Goal: Learn about a topic: Understand process/instructions

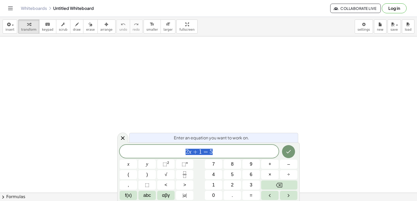
drag, startPoint x: 147, startPoint y: 68, endPoint x: 163, endPoint y: 96, distance: 32.2
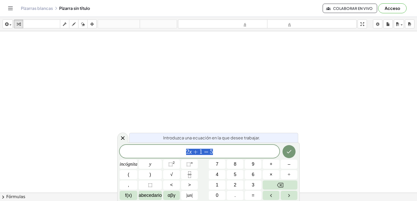
drag, startPoint x: 133, startPoint y: 73, endPoint x: 194, endPoint y: 57, distance: 63.3
click at [193, 57] on div at bounding box center [208, 204] width 417 height 347
drag, startPoint x: 154, startPoint y: 80, endPoint x: 209, endPoint y: 69, distance: 56.9
click at [209, 70] on div at bounding box center [208, 204] width 417 height 347
click at [211, 152] on span "5" at bounding box center [211, 152] width 3 height 6
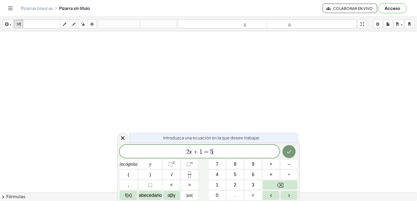
click at [223, 152] on span "2 x + 1 = 5 ​" at bounding box center [200, 151] width 160 height 7
drag, startPoint x: 232, startPoint y: 153, endPoint x: 255, endPoint y: 158, distance: 23.1
click at [246, 157] on div "2 x + 1 = 5 ​" at bounding box center [200, 151] width 160 height 13
click at [291, 155] on icon "Hecho" at bounding box center [289, 152] width 6 height 6
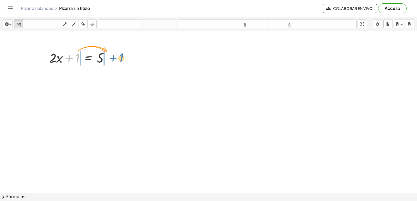
drag, startPoint x: 79, startPoint y: 59, endPoint x: 123, endPoint y: 59, distance: 44.0
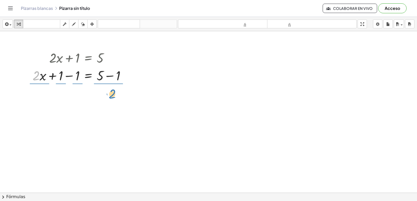
drag, startPoint x: 39, startPoint y: 77, endPoint x: 118, endPoint y: 95, distance: 81.1
click at [118, 95] on div "+ · 2 · x + 1 = 5 · 2 + · 2 · x = 5 + 1 − 1 + − 1" at bounding box center [208, 204] width 417 height 347
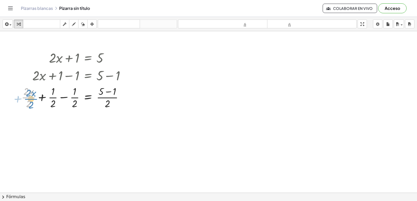
click at [27, 96] on div at bounding box center [75, 97] width 113 height 26
drag, startPoint x: 53, startPoint y: 99, endPoint x: 140, endPoint y: 103, distance: 87.8
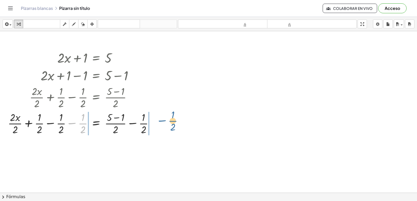
drag, startPoint x: 127, startPoint y: 121, endPoint x: 171, endPoint y: 121, distance: 43.7
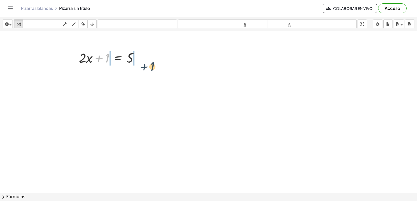
drag, startPoint x: 102, startPoint y: 58, endPoint x: 156, endPoint y: 66, distance: 54.8
drag, startPoint x: 103, startPoint y: 61, endPoint x: 134, endPoint y: 59, distance: 31.3
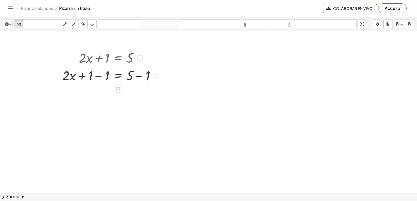
click at [140, 75] on div at bounding box center [111, 75] width 102 height 18
click at [91, 96] on div at bounding box center [111, 93] width 102 height 18
click at [97, 95] on div at bounding box center [111, 93] width 102 height 18
drag, startPoint x: 100, startPoint y: 97, endPoint x: 134, endPoint y: 104, distance: 35.2
click at [99, 109] on div at bounding box center [111, 115] width 102 height 26
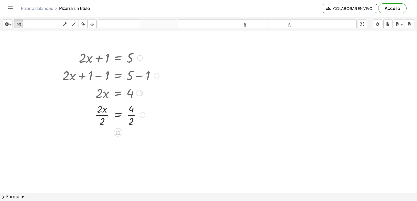
click at [133, 121] on div at bounding box center [111, 115] width 102 height 26
click at [102, 136] on div at bounding box center [111, 141] width 102 height 26
click at [102, 141] on div at bounding box center [111, 141] width 102 height 26
click at [116, 153] on icon at bounding box center [118, 154] width 5 height 4
click at [131, 143] on div at bounding box center [111, 140] width 102 height 17
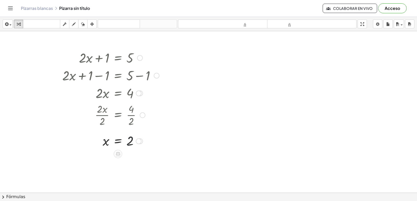
click at [140, 141] on div at bounding box center [139, 142] width 6 height 6
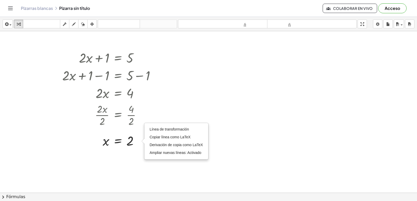
click at [140, 159] on div at bounding box center [208, 204] width 417 height 347
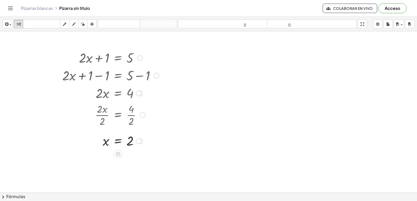
click at [103, 142] on div at bounding box center [111, 140] width 102 height 17
click at [116, 154] on icon at bounding box center [117, 153] width 5 height 5
click at [137, 155] on icon at bounding box center [138, 154] width 5 height 5
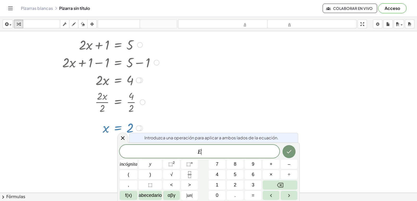
scroll to position [14, 0]
click at [120, 136] on icon at bounding box center [123, 138] width 6 height 6
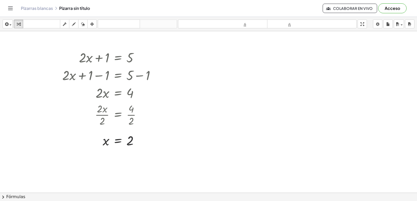
scroll to position [0, 0]
click at [133, 144] on div at bounding box center [111, 140] width 102 height 17
click at [137, 141] on div "Línea de transformación Copiar línea como LaTeX Derivación de copia como LaTeX …" at bounding box center [139, 142] width 6 height 6
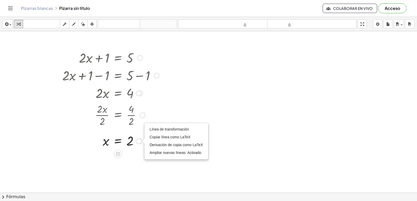
drag, startPoint x: 137, startPoint y: 141, endPoint x: 135, endPoint y: 161, distance: 19.9
click at [118, 141] on div "x = 2 Línea de transformación Copiar línea como LaTeX Derivación de copia como …" at bounding box center [118, 141] width 0 height 0
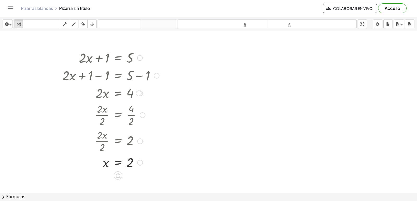
click at [135, 161] on div at bounding box center [111, 162] width 102 height 17
click at [199, 56] on div at bounding box center [208, 204] width 417 height 347
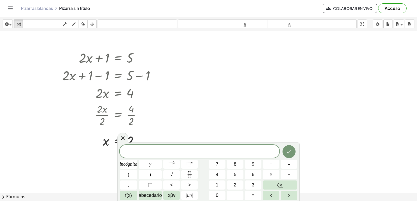
drag, startPoint x: 197, startPoint y: 72, endPoint x: 204, endPoint y: 98, distance: 27.1
click at [200, 98] on div at bounding box center [208, 204] width 417 height 347
drag, startPoint x: 221, startPoint y: 104, endPoint x: 198, endPoint y: 98, distance: 23.2
click at [200, 95] on div at bounding box center [208, 204] width 417 height 347
click at [99, 78] on div at bounding box center [111, 75] width 102 height 18
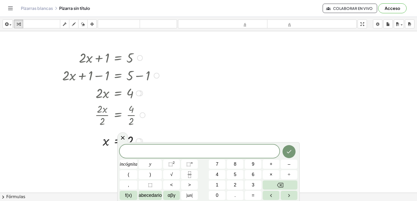
drag, startPoint x: 111, startPoint y: 58, endPoint x: 108, endPoint y: 59, distance: 3.4
click at [111, 58] on div at bounding box center [111, 58] width 102 height 18
drag, startPoint x: 86, startPoint y: 57, endPoint x: 114, endPoint y: 59, distance: 28.2
click at [114, 59] on div at bounding box center [111, 58] width 102 height 18
drag, startPoint x: 100, startPoint y: 54, endPoint x: 82, endPoint y: 63, distance: 20.4
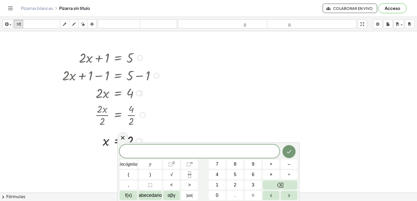
click at [82, 63] on div at bounding box center [111, 58] width 102 height 18
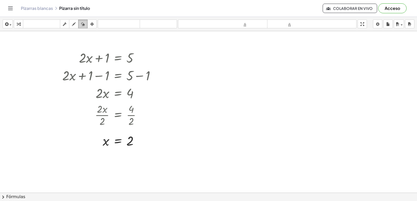
click at [82, 26] on icon "button" at bounding box center [83, 24] width 4 height 6
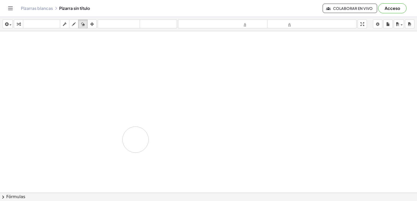
drag, startPoint x: 87, startPoint y: 50, endPoint x: 132, endPoint y: 140, distance: 100.6
click at [132, 140] on div at bounding box center [208, 204] width 417 height 347
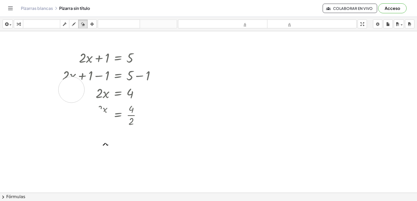
drag, startPoint x: 127, startPoint y: 141, endPoint x: 71, endPoint y: 89, distance: 75.9
click at [71, 89] on div at bounding box center [208, 204] width 417 height 347
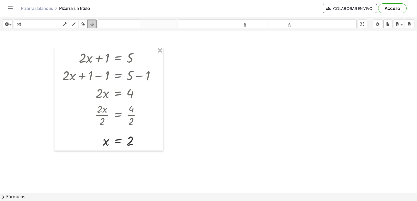
click at [92, 24] on icon "button" at bounding box center [92, 24] width 4 height 6
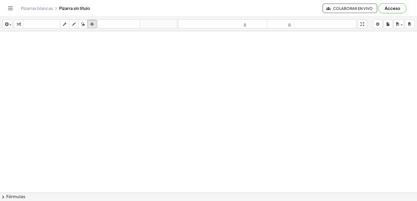
click at [213, 60] on div at bounding box center [208, 204] width 417 height 347
click at [198, 97] on div at bounding box center [208, 204] width 417 height 347
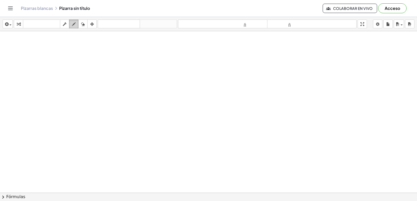
click at [72, 24] on icon "button" at bounding box center [74, 24] width 4 height 6
drag, startPoint x: 72, startPoint y: 55, endPoint x: 71, endPoint y: 69, distance: 13.9
click at [80, 71] on div at bounding box center [208, 192] width 417 height 323
drag, startPoint x: 84, startPoint y: 50, endPoint x: 88, endPoint y: 46, distance: 6.1
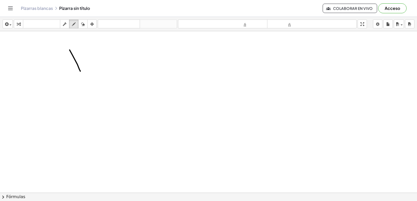
click at [87, 47] on div at bounding box center [208, 192] width 417 height 323
drag, startPoint x: 93, startPoint y: 47, endPoint x: 107, endPoint y: 48, distance: 14.7
click at [105, 49] on div at bounding box center [208, 192] width 417 height 323
drag, startPoint x: 89, startPoint y: 68, endPoint x: 53, endPoint y: 102, distance: 49.2
click at [53, 102] on div at bounding box center [208, 192] width 417 height 323
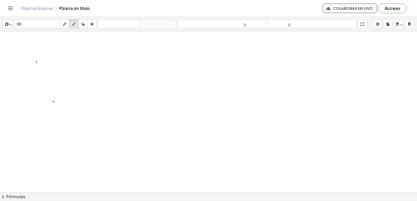
click at [36, 62] on div at bounding box center [208, 192] width 417 height 323
click at [8, 24] on icon "button" at bounding box center [6, 24] width 5 height 6
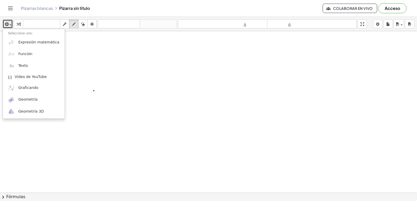
click at [94, 91] on div at bounding box center [208, 192] width 417 height 323
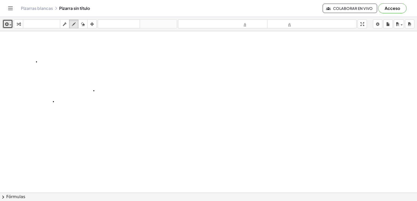
click at [24, 91] on div at bounding box center [208, 192] width 417 height 323
click at [5, 9] on header "Pizarras blancas Pizarra sin título Colaborar en vivo Acceso" at bounding box center [208, 8] width 417 height 17
click at [10, 10] on icon "Cambiar navegación" at bounding box center [10, 8] width 6 height 6
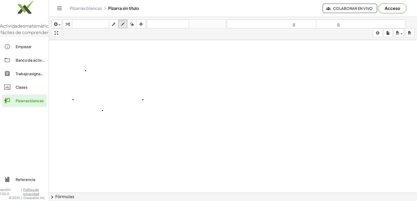
click at [37, 90] on div "Clases" at bounding box center [30, 87] width 29 height 6
click at [99, 102] on div at bounding box center [233, 193] width 368 height 306
